Goal: Task Accomplishment & Management: Complete application form

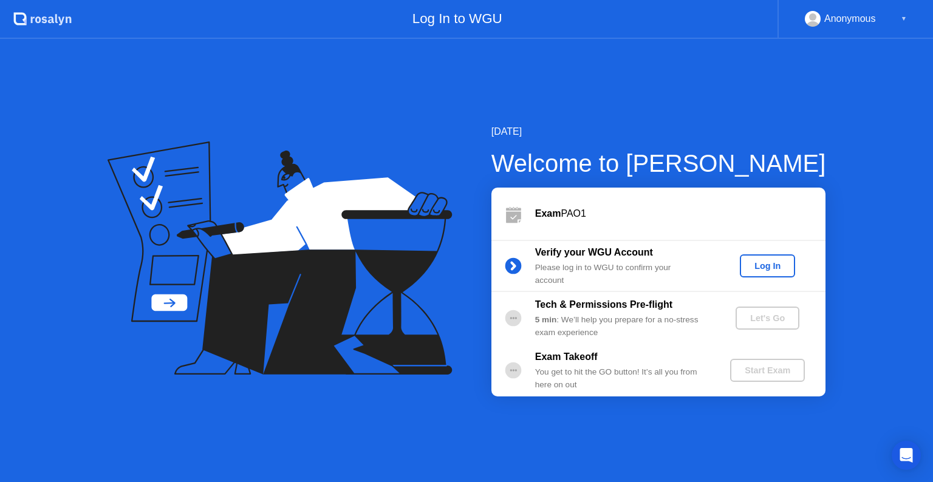
click at [758, 273] on button "Log In" at bounding box center [767, 265] width 55 height 23
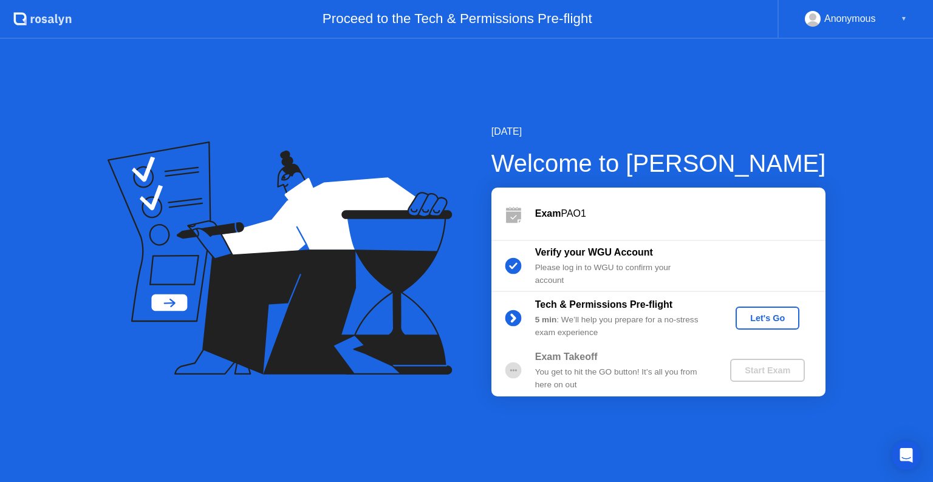
click at [773, 313] on div "Let's Go" at bounding box center [767, 318] width 54 height 10
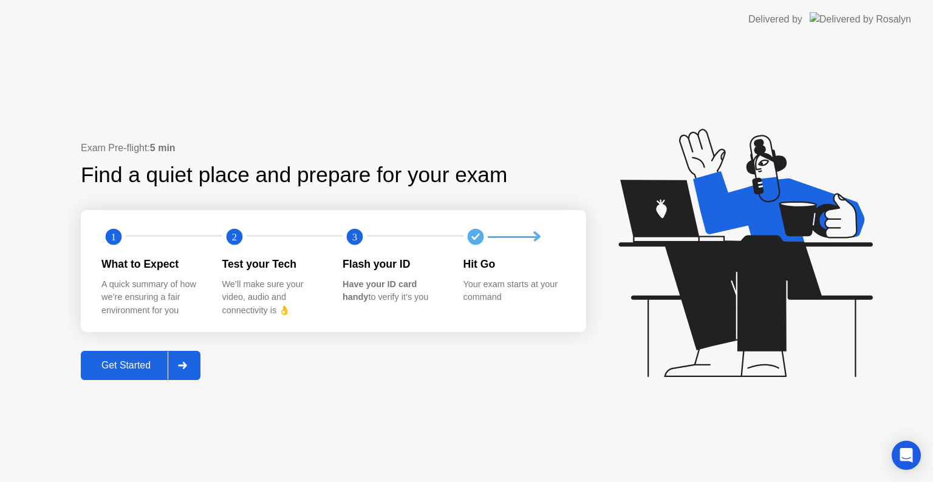
click at [125, 369] on div "Get Started" at bounding box center [125, 365] width 83 height 11
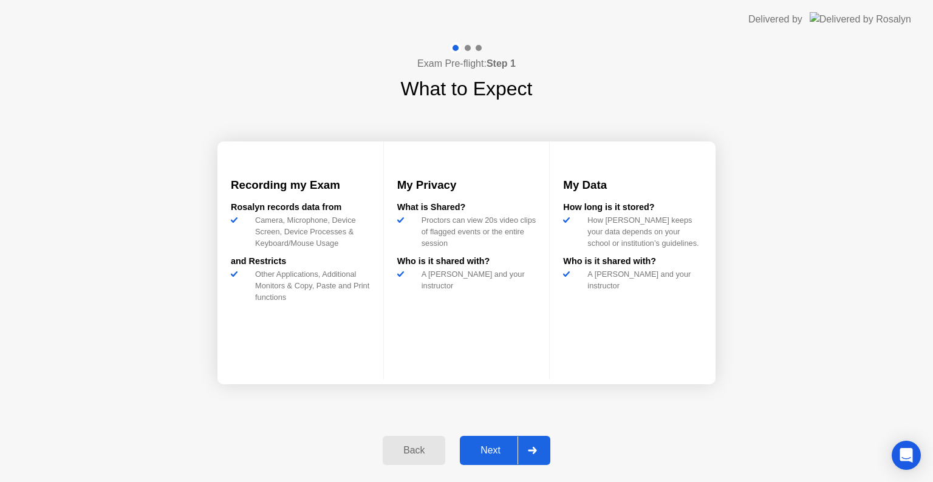
click at [493, 455] on div "Next" at bounding box center [490, 450] width 54 height 11
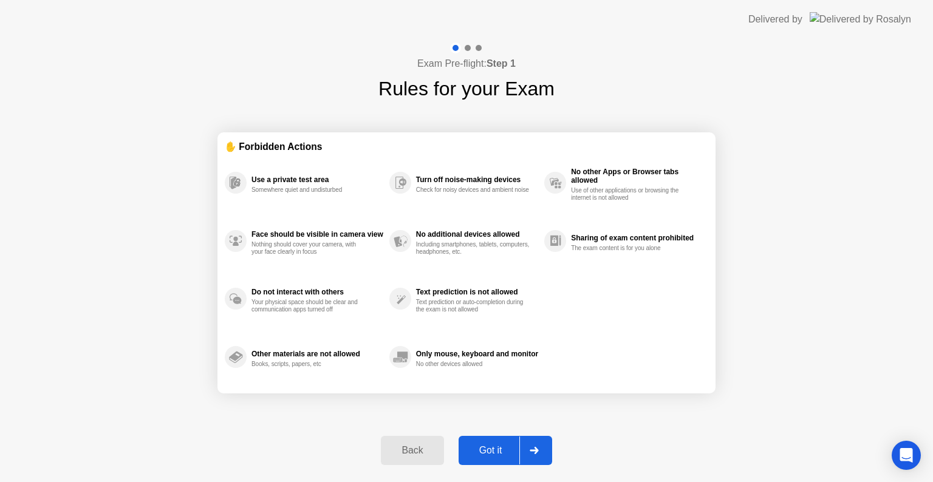
click at [493, 455] on div "Got it" at bounding box center [490, 450] width 57 height 11
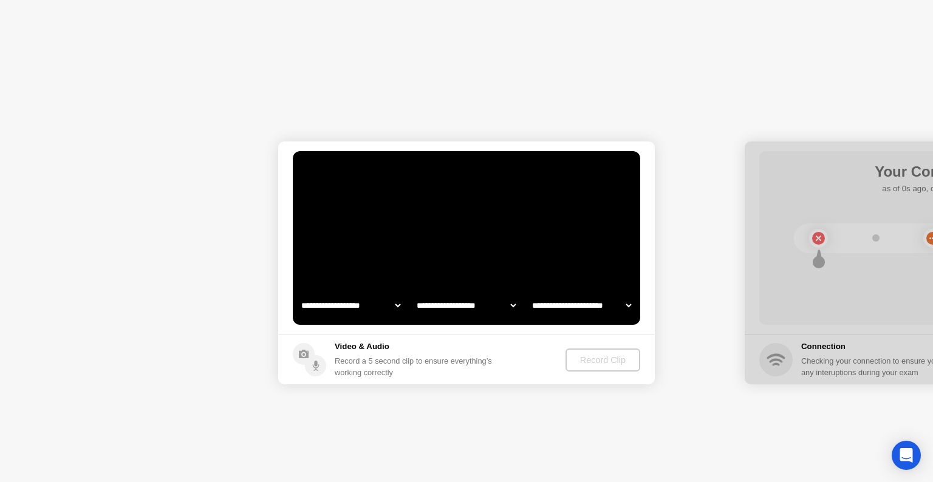
select select "**********"
select select "*******"
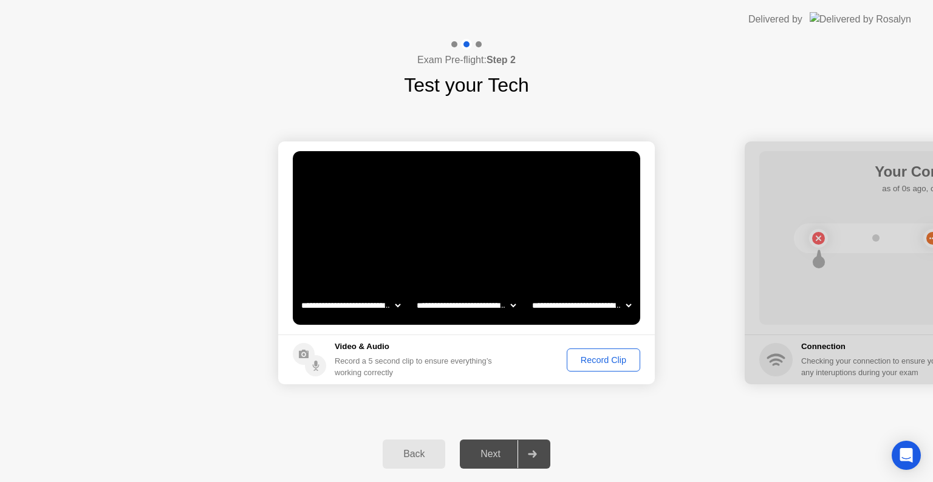
click at [612, 364] on div "Record Clip" at bounding box center [603, 360] width 65 height 10
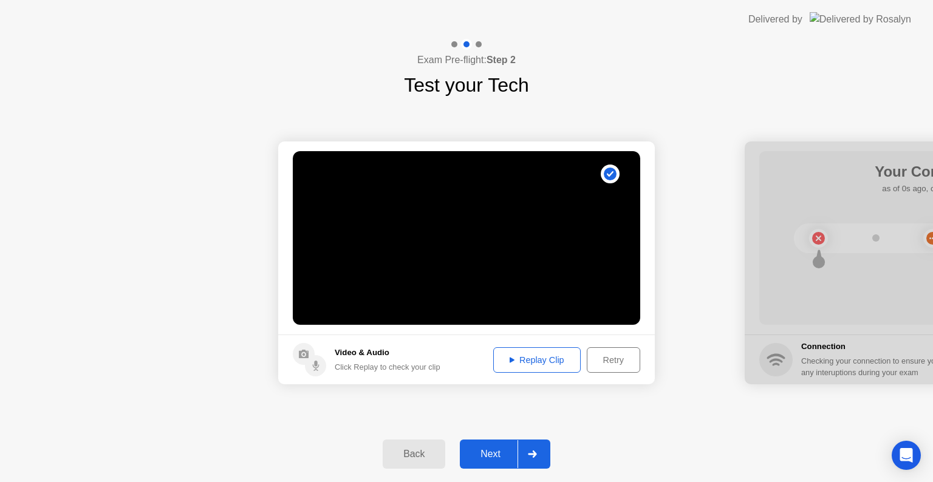
click at [540, 367] on button "Replay Clip" at bounding box center [536, 360] width 87 height 26
click at [537, 357] on div "Replay Clip" at bounding box center [536, 360] width 79 height 10
click at [493, 455] on div "Next" at bounding box center [490, 454] width 54 height 11
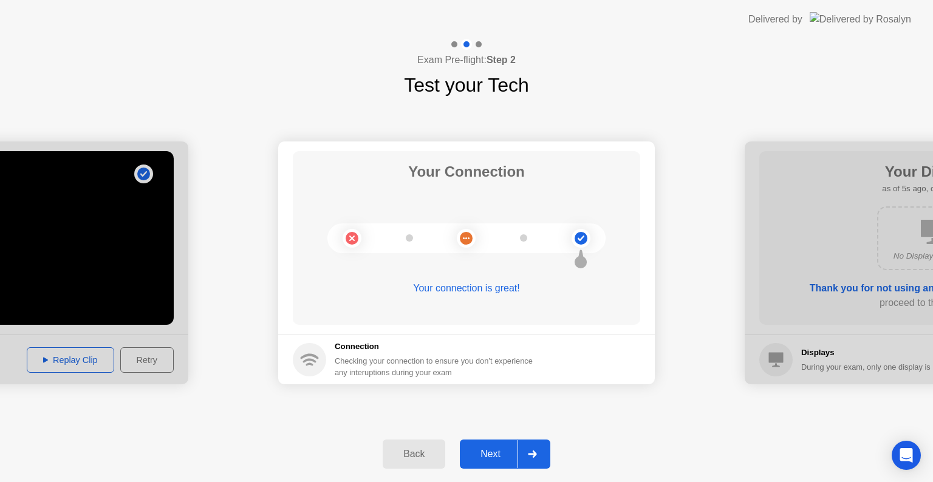
click at [493, 455] on div "Next" at bounding box center [490, 454] width 54 height 11
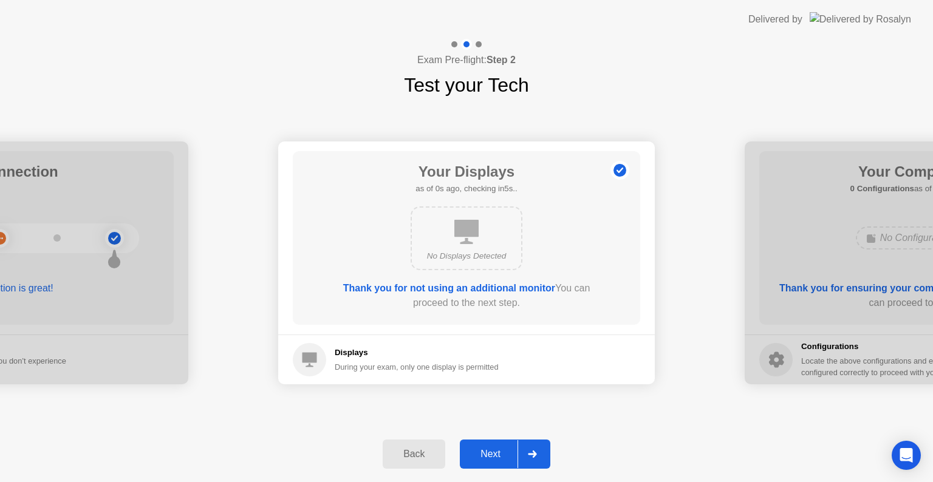
click at [493, 455] on div "Next" at bounding box center [490, 454] width 54 height 11
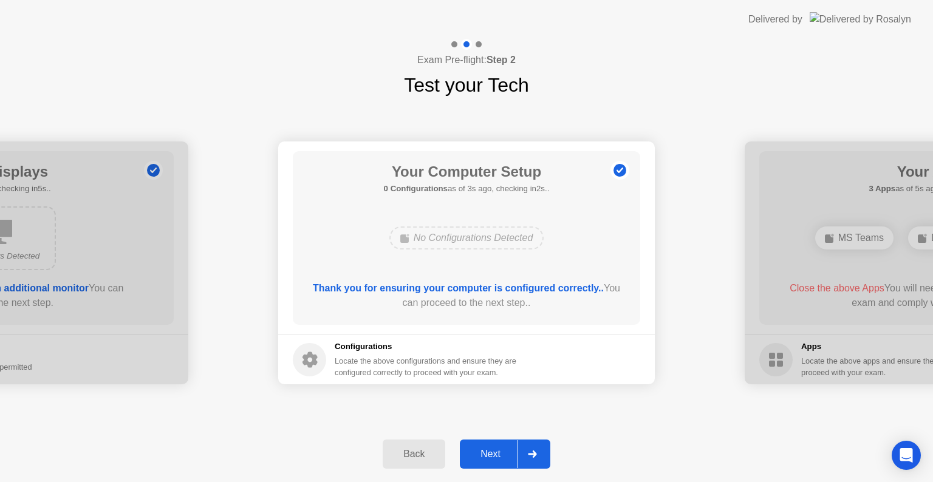
click at [493, 455] on div "Next" at bounding box center [490, 454] width 54 height 11
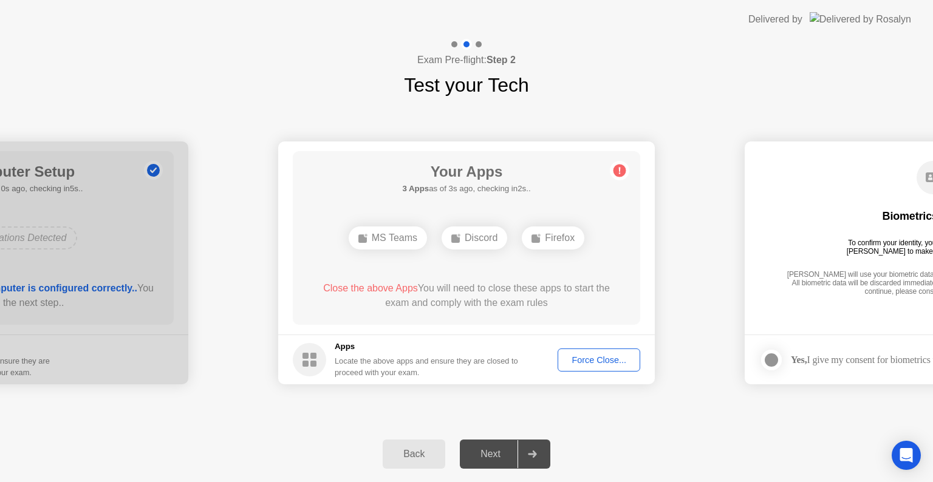
click at [571, 357] on div "Force Close..." at bounding box center [599, 360] width 74 height 10
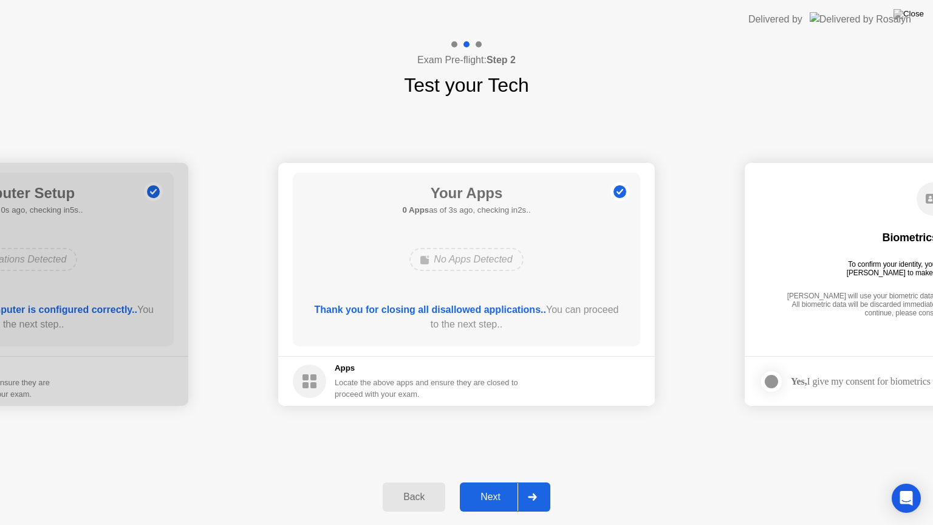
click at [498, 482] on div "Next" at bounding box center [490, 496] width 54 height 11
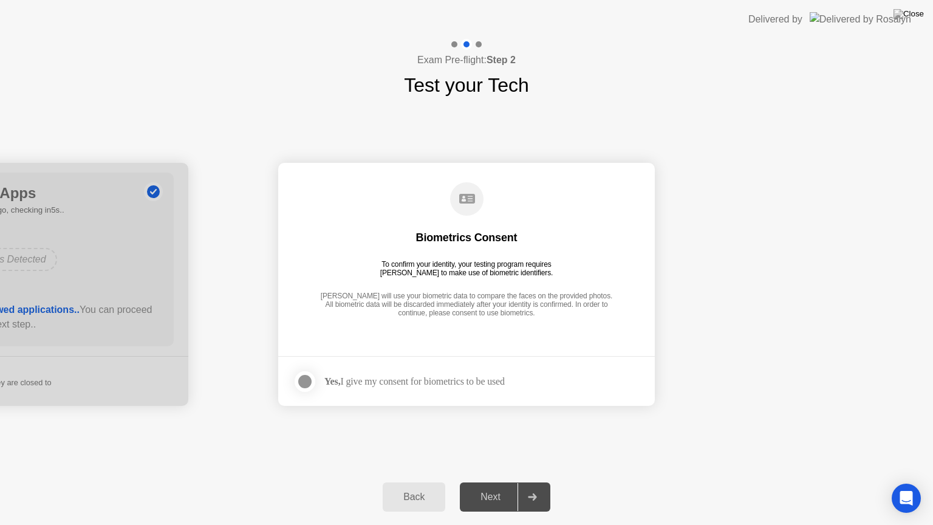
click at [306, 386] on div at bounding box center [305, 381] width 15 height 15
click at [504, 482] on div "Next" at bounding box center [490, 496] width 54 height 11
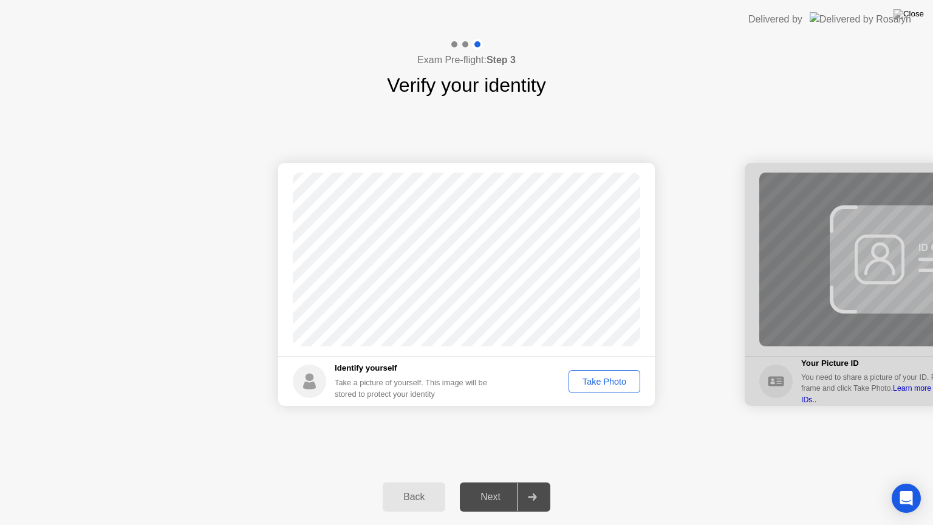
click at [610, 379] on div "Take Photo" at bounding box center [604, 382] width 63 height 10
click at [499, 482] on div "Next" at bounding box center [490, 496] width 54 height 11
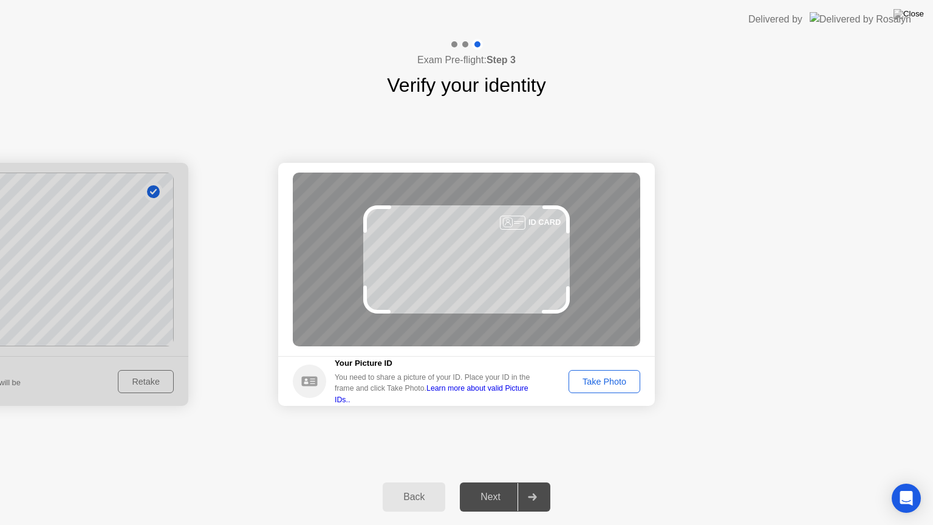
click at [612, 388] on button "Take Photo" at bounding box center [604, 381] width 72 height 23
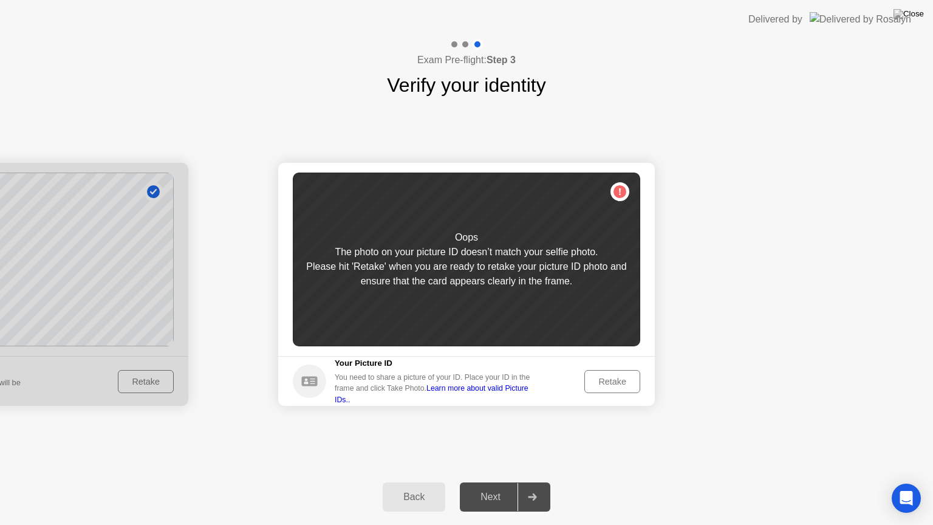
click at [612, 384] on div "Retake" at bounding box center [612, 382] width 47 height 10
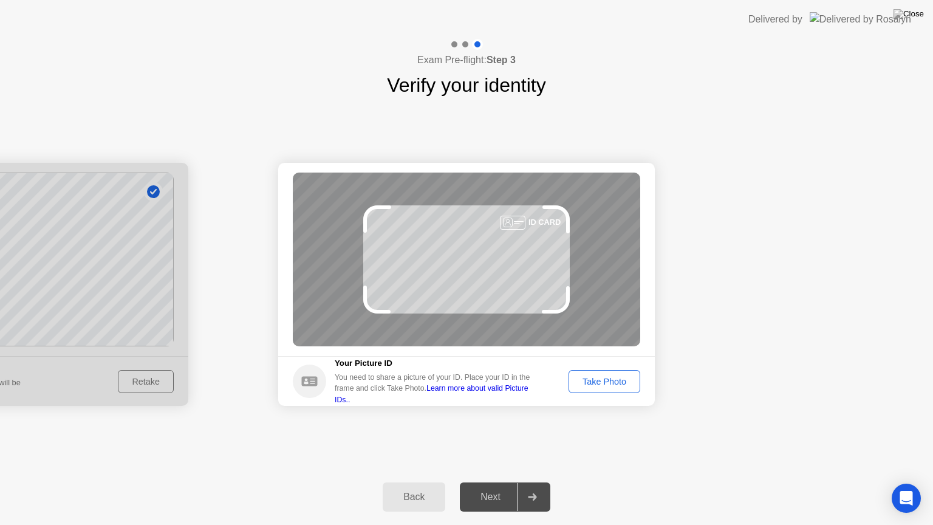
click at [612, 384] on div "Take Photo" at bounding box center [604, 382] width 63 height 10
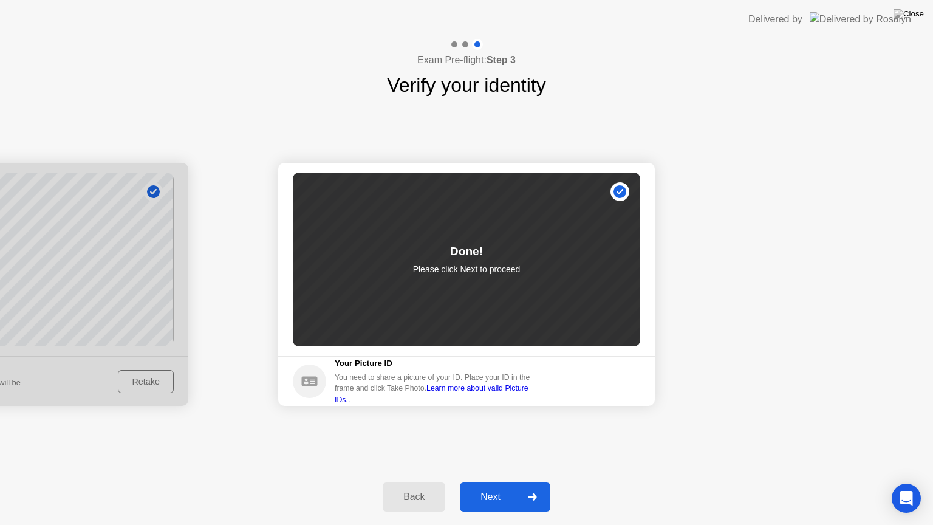
click at [489, 482] on div "Next" at bounding box center [490, 496] width 54 height 11
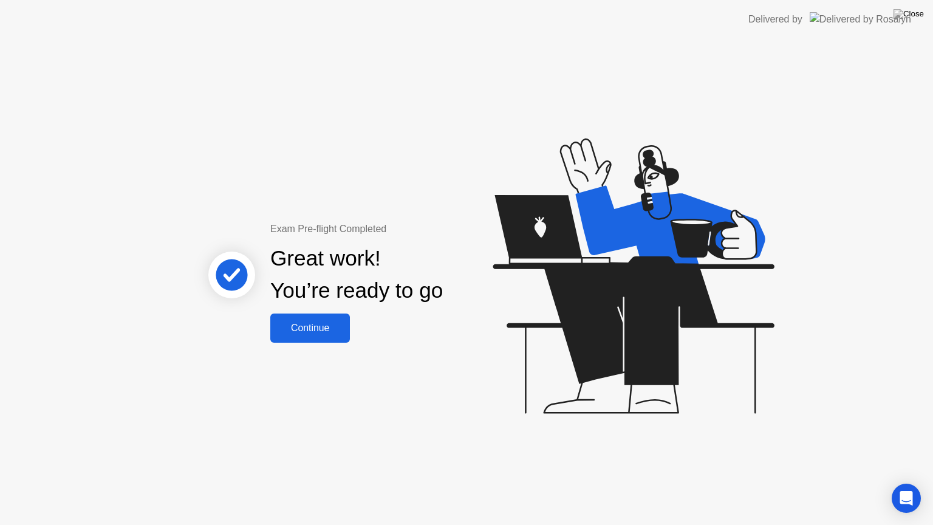
click at [326, 329] on div "Continue" at bounding box center [310, 327] width 72 height 11
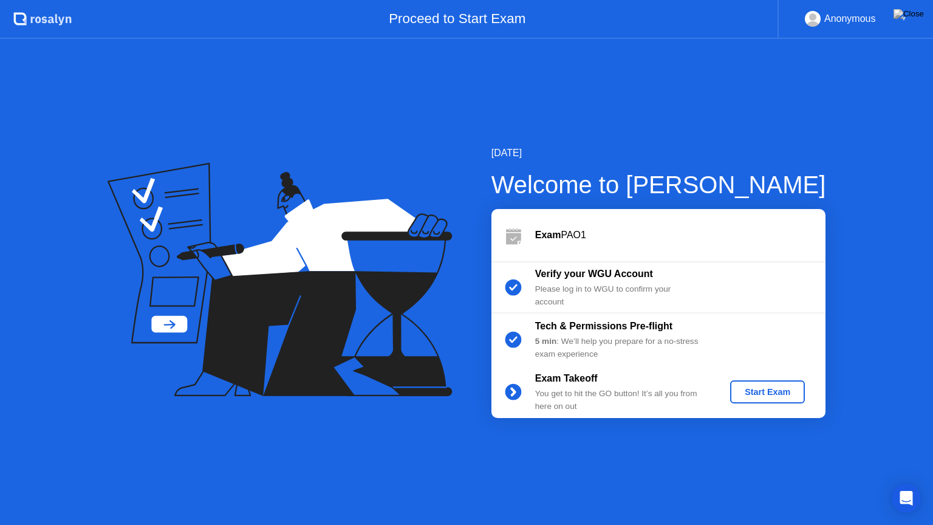
click at [751, 396] on div "Start Exam" at bounding box center [767, 392] width 65 height 10
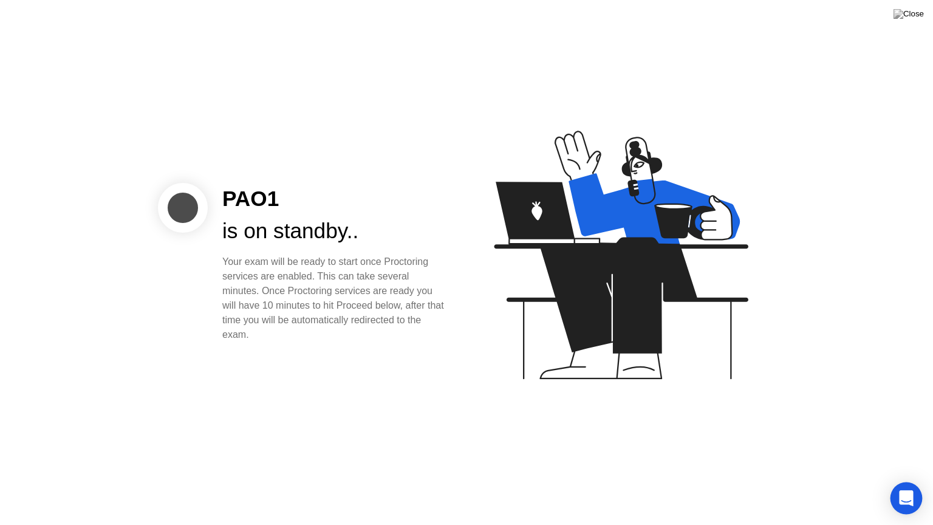
click at [906, 482] on icon "Open Intercom Messenger" at bounding box center [906, 498] width 16 height 16
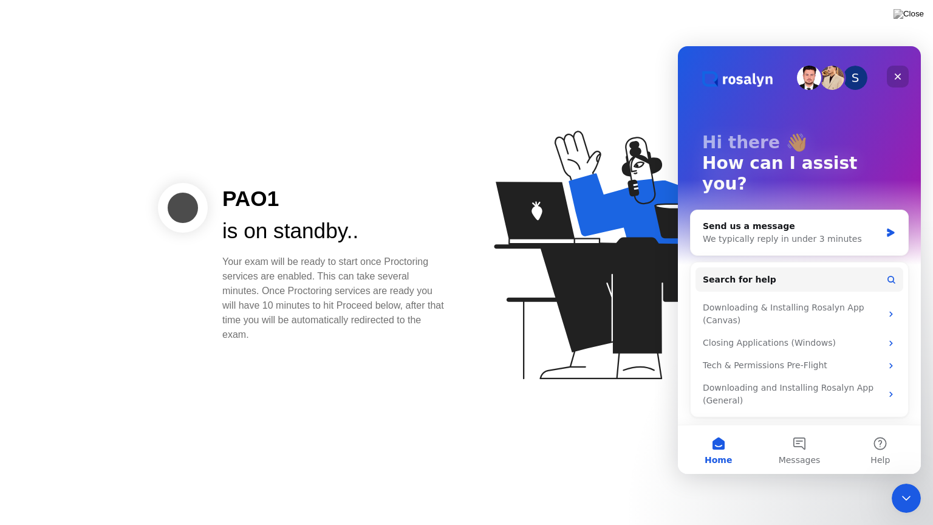
click at [895, 78] on icon "Close" at bounding box center [898, 76] width 7 height 7
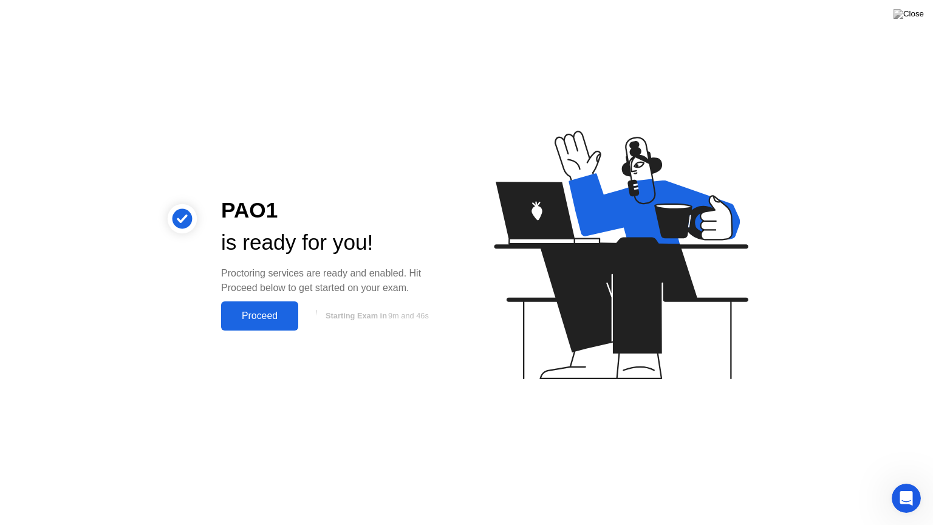
click at [236, 314] on div "Proceed" at bounding box center [260, 315] width 70 height 11
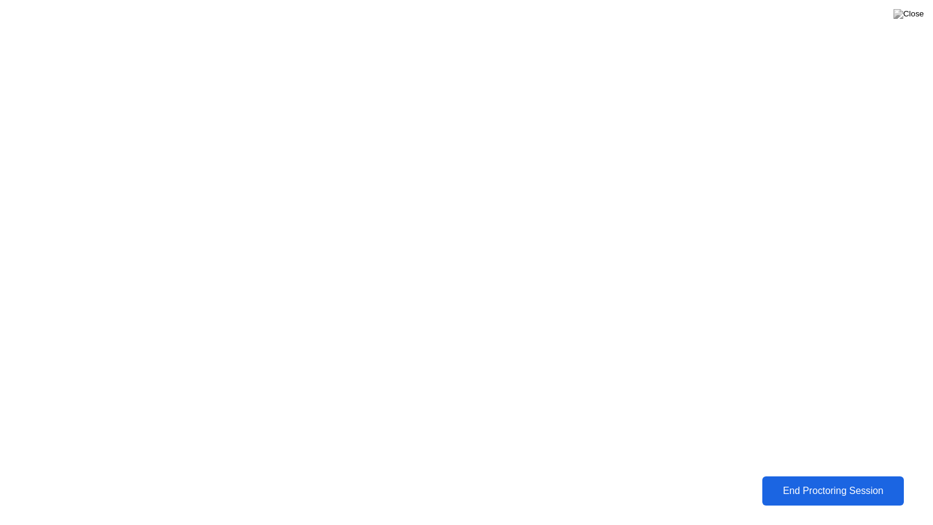
click at [811, 482] on div "End Proctoring Session" at bounding box center [833, 490] width 134 height 11
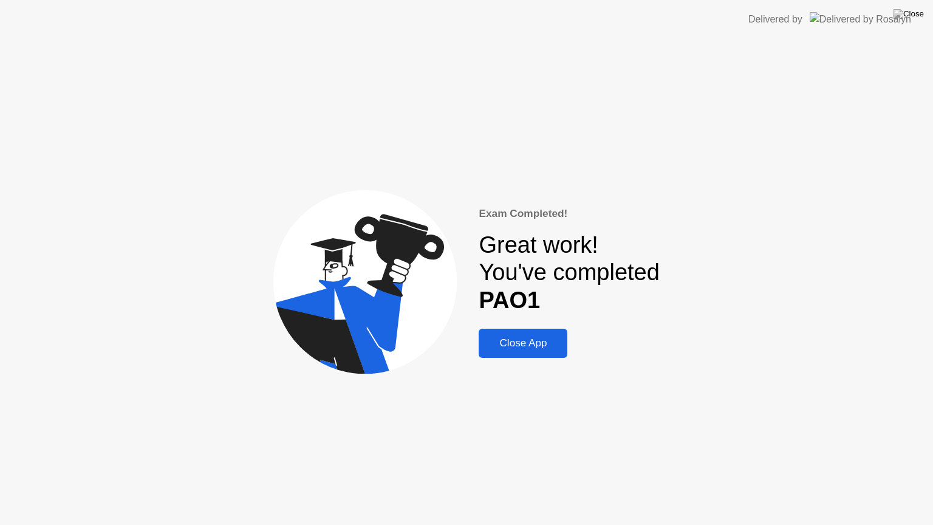
click at [510, 339] on div "Close App" at bounding box center [522, 343] width 81 height 12
